Goal: Information Seeking & Learning: Find contact information

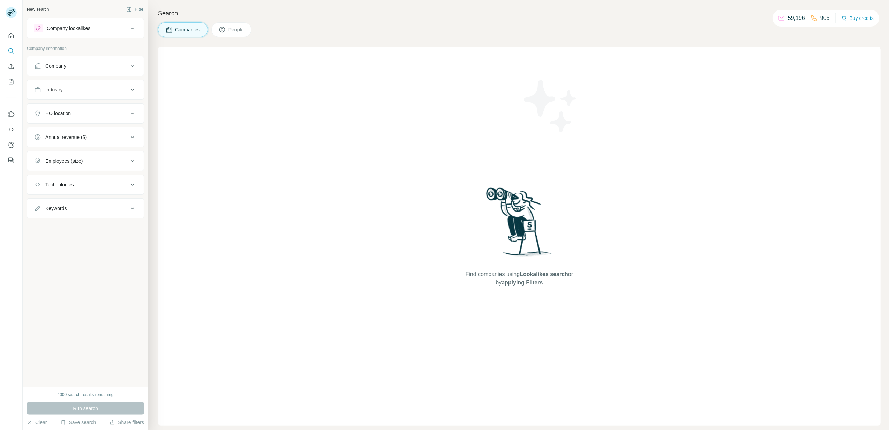
click at [75, 68] on div "Company" at bounding box center [81, 65] width 94 height 7
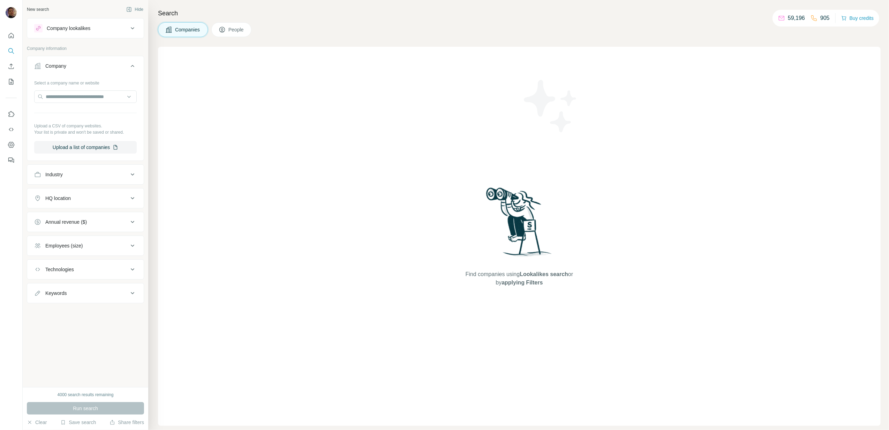
click at [76, 179] on button "Industry" at bounding box center [85, 174] width 117 height 17
click at [73, 93] on input "text" at bounding box center [85, 96] width 103 height 13
click at [224, 31] on icon at bounding box center [222, 29] width 7 height 7
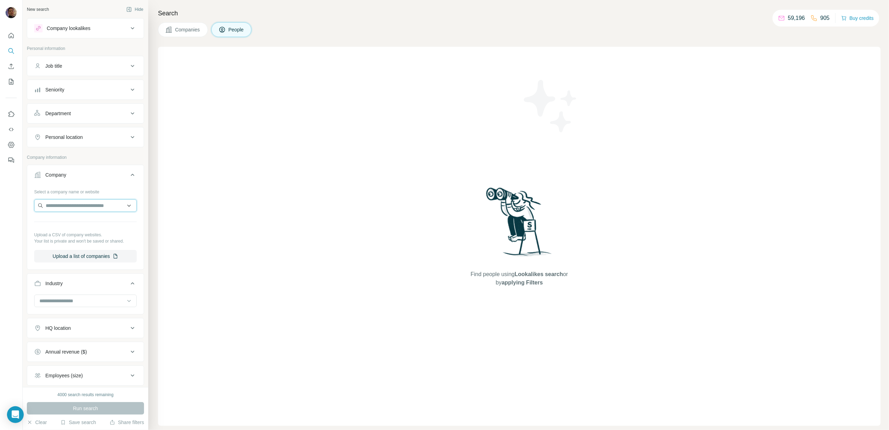
click at [80, 209] on input "text" at bounding box center [85, 205] width 103 height 13
paste input "**********"
type input "**********"
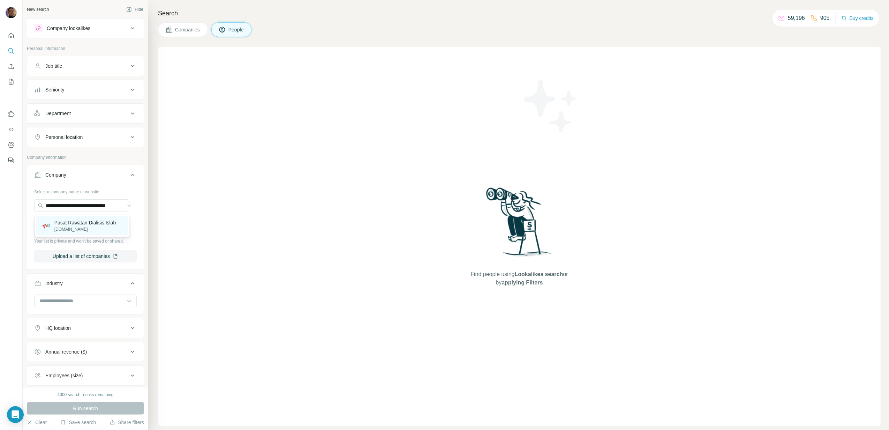
click at [80, 221] on p "Pusat Rawatan Dialisis Islah" at bounding box center [85, 222] width 62 height 7
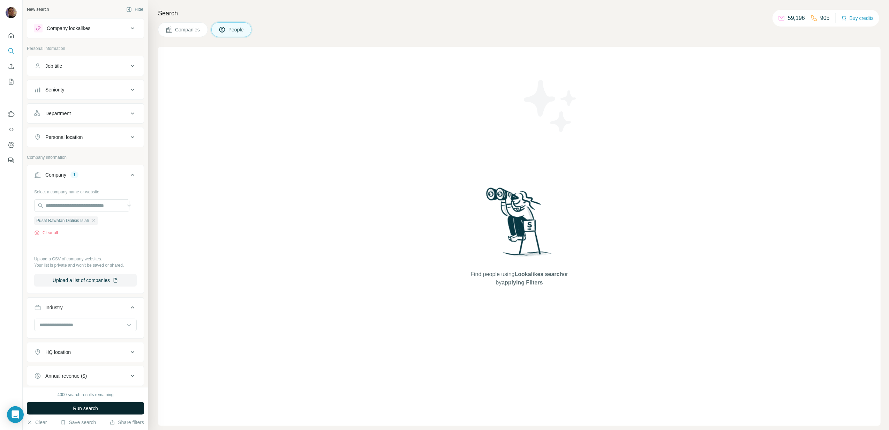
click at [94, 405] on span "Run search" at bounding box center [85, 408] width 25 height 7
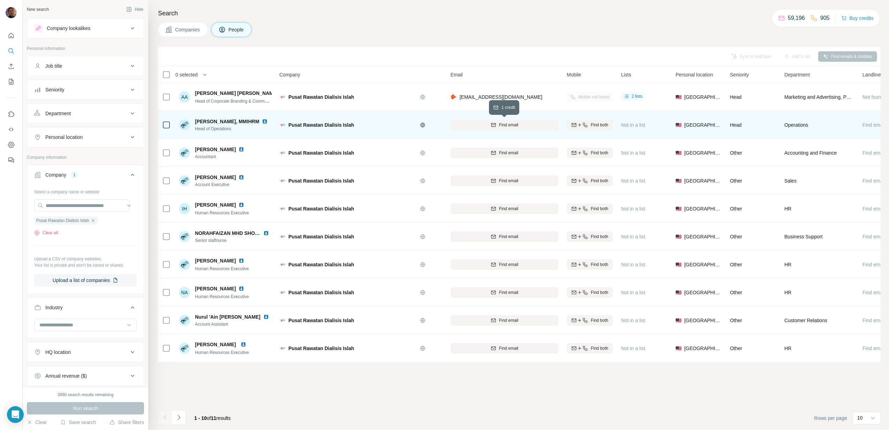
click at [518, 126] on span "Find email" at bounding box center [508, 125] width 19 height 6
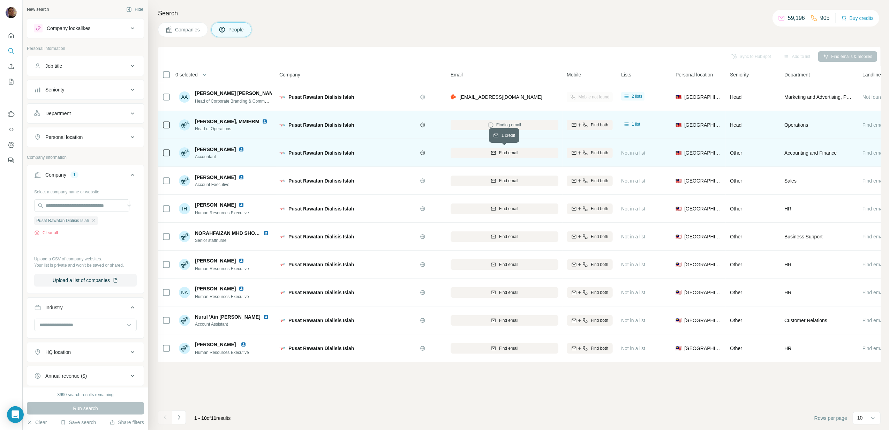
click at [522, 155] on div "Find email" at bounding box center [505, 153] width 108 height 6
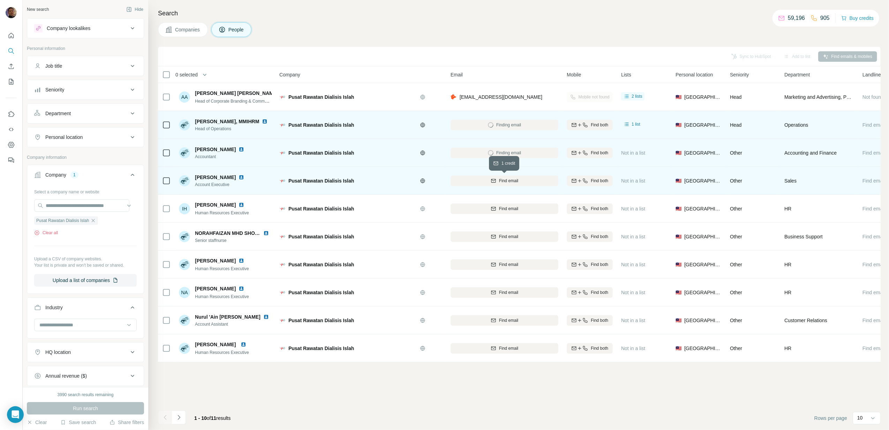
click at [523, 180] on div "Find email" at bounding box center [505, 181] width 108 height 6
click at [865, 420] on div "10" at bounding box center [866, 417] width 17 height 7
click at [861, 365] on p "60" at bounding box center [862, 363] width 6 height 7
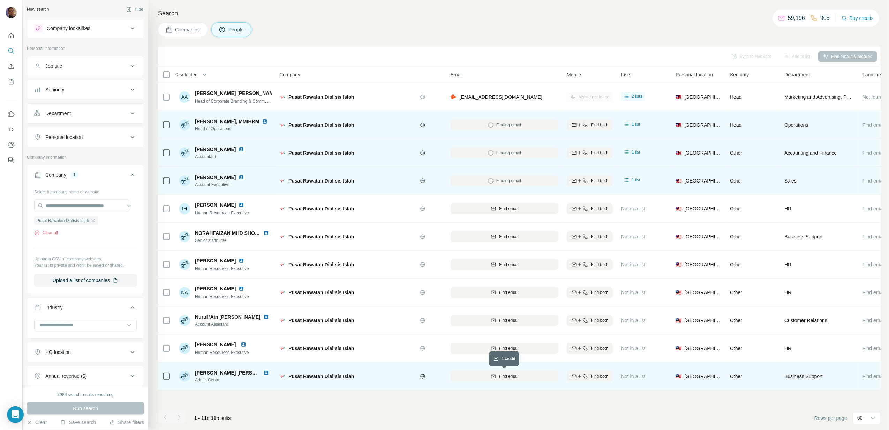
click at [496, 374] on icon "button" at bounding box center [494, 376] width 6 height 6
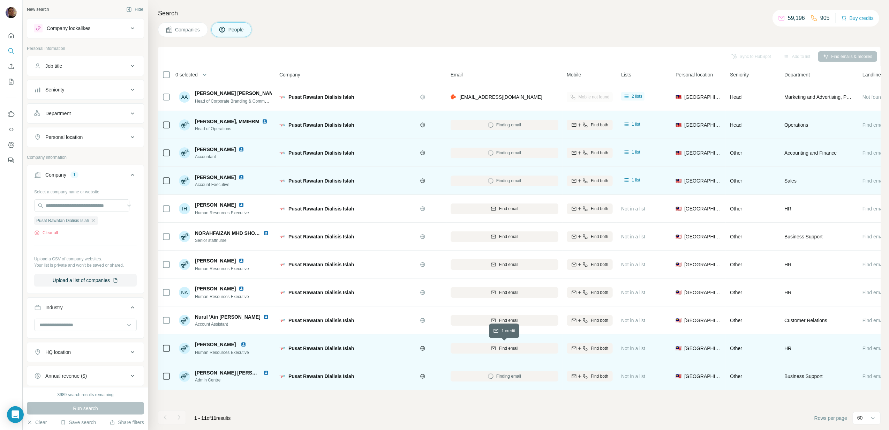
click at [536, 344] on button "Find email" at bounding box center [505, 348] width 108 height 10
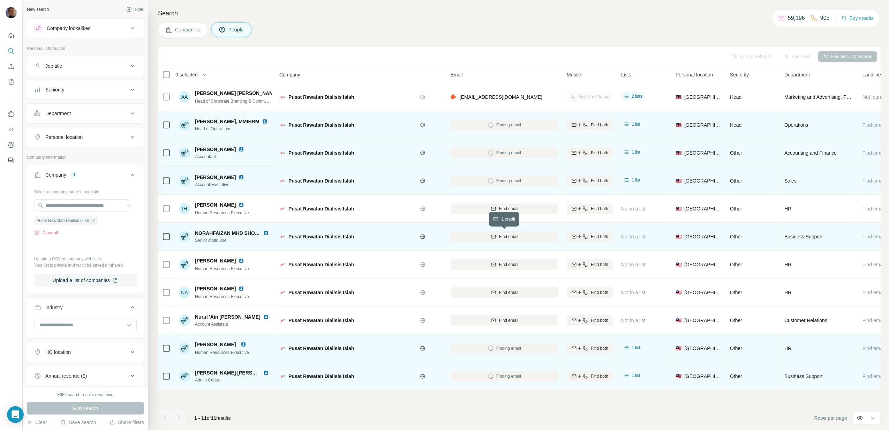
click at [507, 237] on span "Find email" at bounding box center [508, 236] width 19 height 6
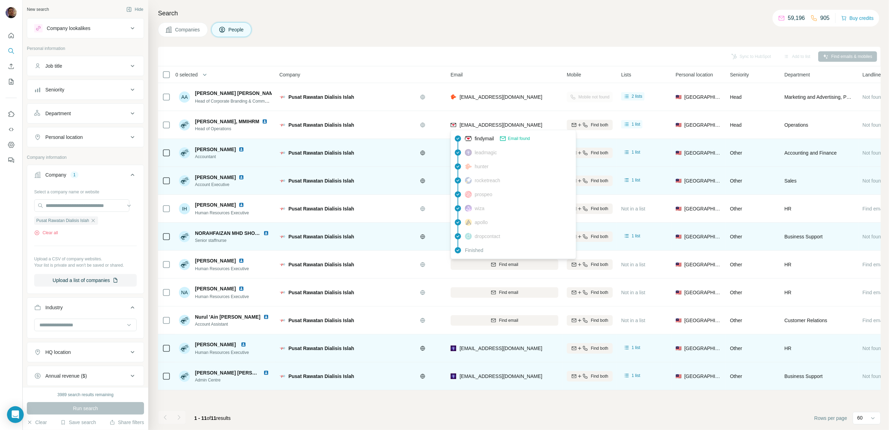
drag, startPoint x: 483, startPoint y: 124, endPoint x: 461, endPoint y: 38, distance: 88.9
click at [461, 38] on div "Search Companies People Sync to HubSpot Add to list Find emails & mobiles 0 sel…" at bounding box center [518, 215] width 741 height 430
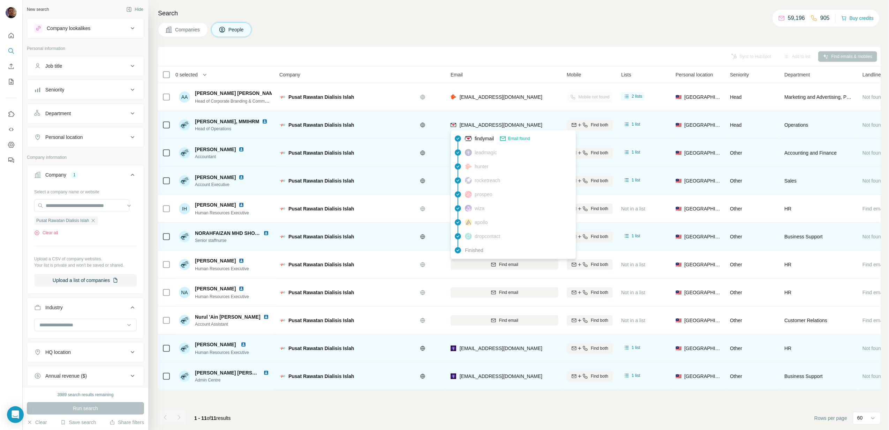
copy span "[EMAIL_ADDRESS][DOMAIN_NAME]"
drag, startPoint x: 538, startPoint y: 124, endPoint x: 459, endPoint y: 123, distance: 78.9
click at [459, 123] on div "[EMAIL_ADDRESS][DOMAIN_NAME]" at bounding box center [505, 124] width 108 height 19
